Goal: Information Seeking & Learning: Learn about a topic

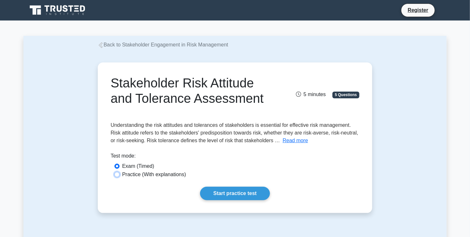
click at [118, 174] on input "Practice (With explanations)" at bounding box center [117, 174] width 5 height 5
radio input "true"
click at [291, 142] on button "Read more" at bounding box center [295, 141] width 25 height 8
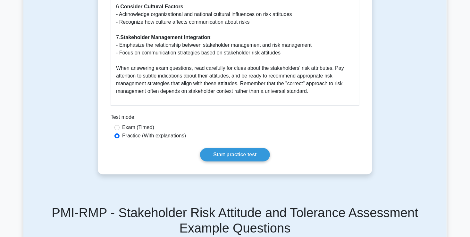
scroll to position [851, 0]
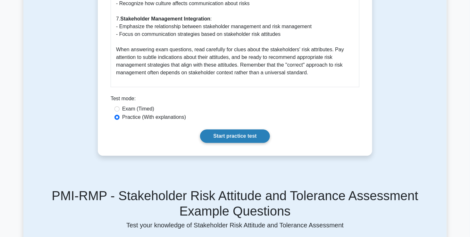
click at [242, 135] on link "Start practice test" at bounding box center [235, 136] width 70 height 13
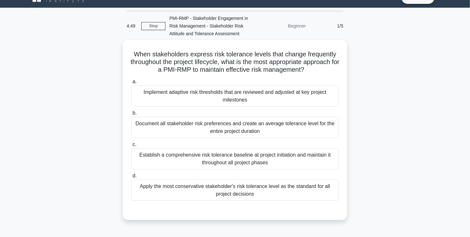
scroll to position [26, 0]
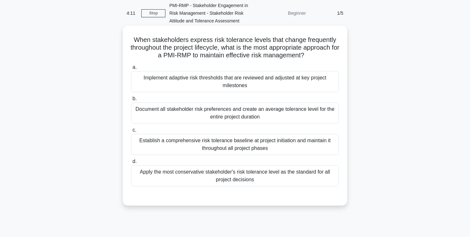
click at [280, 81] on div "Implement adaptive risk thresholds that are reviewed and adjusted at key projec…" at bounding box center [235, 81] width 208 height 21
click at [131, 70] on input "a. Implement adaptive risk thresholds that are reviewed and adjusted at key pro…" at bounding box center [131, 67] width 0 height 4
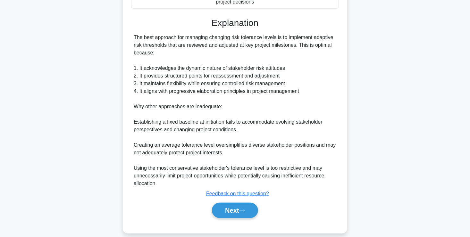
scroll to position [212, 0]
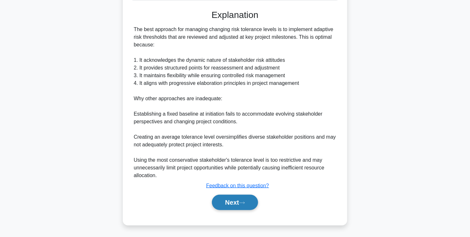
click at [231, 205] on button "Next" at bounding box center [235, 202] width 46 height 15
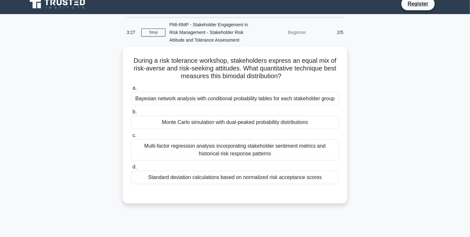
scroll to position [0, 0]
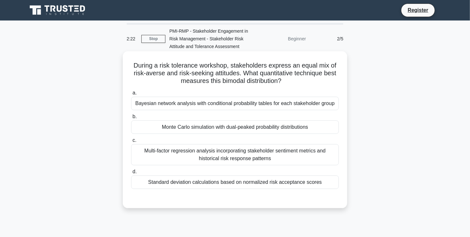
click at [261, 152] on div "Multi-factor regression analysis incorporating stakeholder sentiment metrics an…" at bounding box center [235, 154] width 208 height 21
click at [131, 143] on input "c. Multi-factor regression analysis incorporating stakeholder sentiment metrics…" at bounding box center [131, 141] width 0 height 4
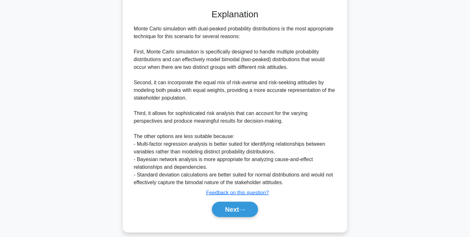
scroll to position [193, 0]
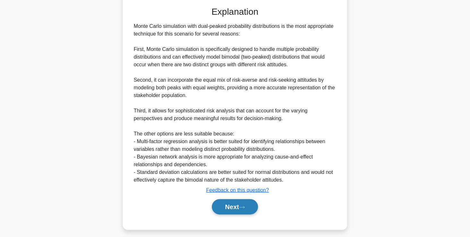
click at [233, 206] on button "Next" at bounding box center [235, 207] width 46 height 15
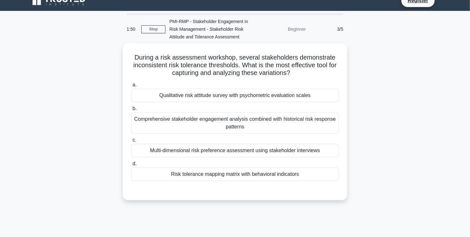
scroll to position [6, 0]
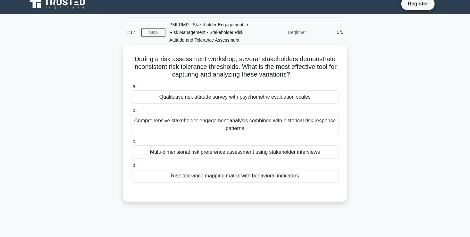
click at [218, 98] on div "Qualitative risk attitude survey with psychometric evaluation scales" at bounding box center [235, 96] width 208 height 13
click at [131, 89] on input "a. Qualitative risk attitude survey with psychometric evaluation scales" at bounding box center [131, 87] width 0 height 4
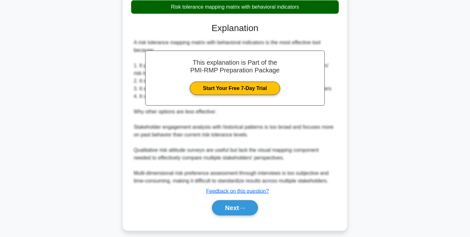
scroll to position [181, 0]
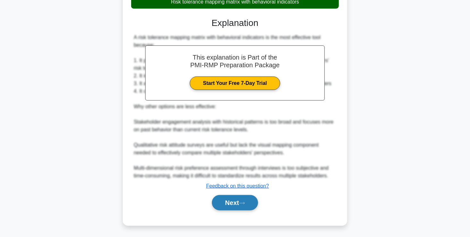
click at [232, 199] on button "Next" at bounding box center [235, 202] width 46 height 15
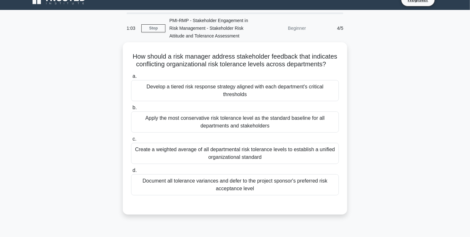
scroll to position [0, 0]
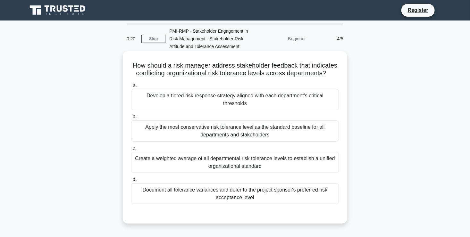
click at [255, 97] on div "Develop a tiered risk response strategy aligned with each department's critical…" at bounding box center [235, 99] width 208 height 21
click at [131, 88] on input "a. Develop a tiered risk response strategy aligned with each department's criti…" at bounding box center [131, 85] width 0 height 4
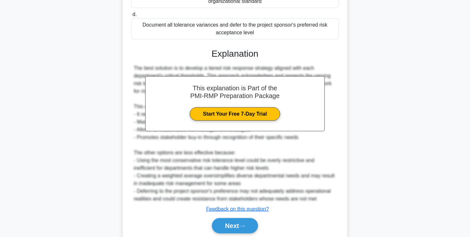
scroll to position [189, 0]
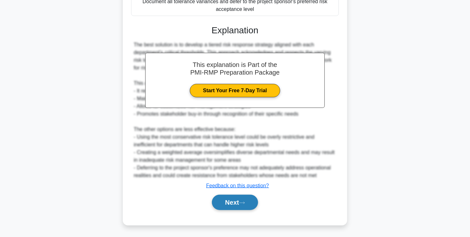
click at [228, 199] on button "Next" at bounding box center [235, 202] width 46 height 15
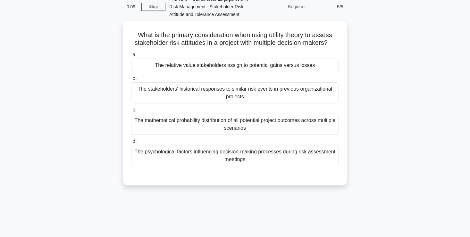
scroll to position [0, 0]
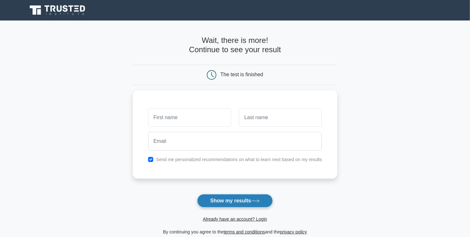
click at [224, 202] on button "Show my results" at bounding box center [235, 200] width 76 height 13
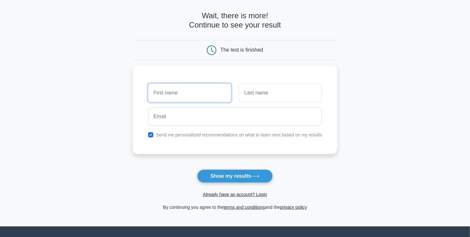
scroll to position [18, 0]
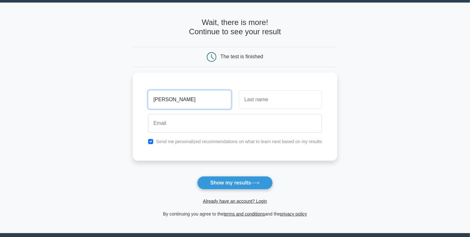
type input "[PERSON_NAME]"
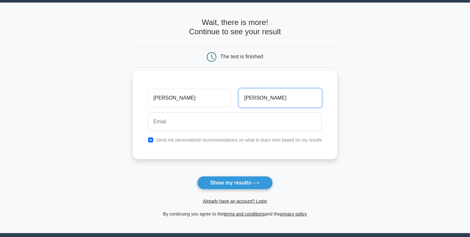
type input "[PERSON_NAME]"
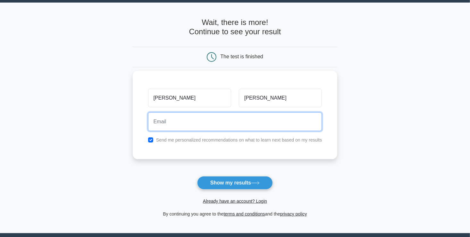
click at [177, 121] on input "email" at bounding box center [235, 122] width 174 height 19
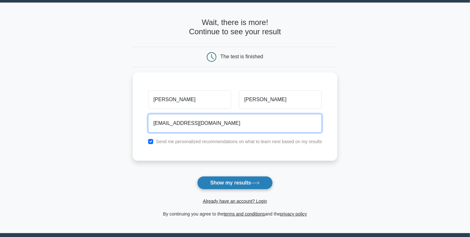
type input "[EMAIL_ADDRESS][DOMAIN_NAME]"
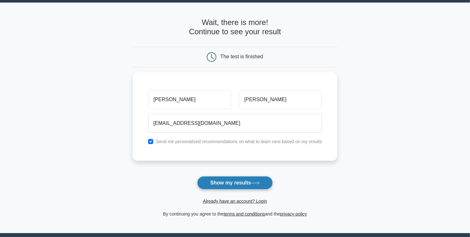
click at [234, 180] on button "Show my results" at bounding box center [235, 182] width 76 height 13
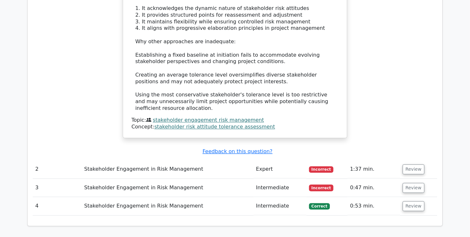
scroll to position [739, 0]
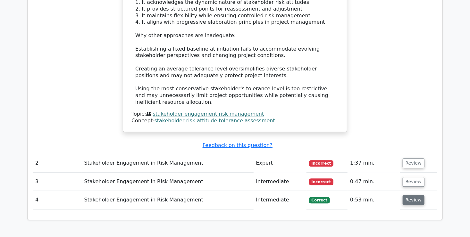
click at [409, 195] on button "Review" at bounding box center [414, 200] width 22 height 10
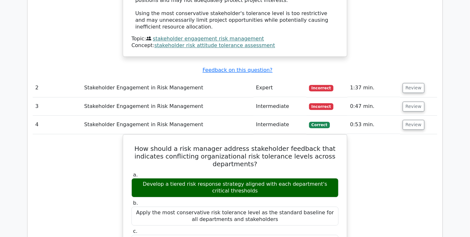
scroll to position [812, 0]
